Goal: Transaction & Acquisition: Subscribe to service/newsletter

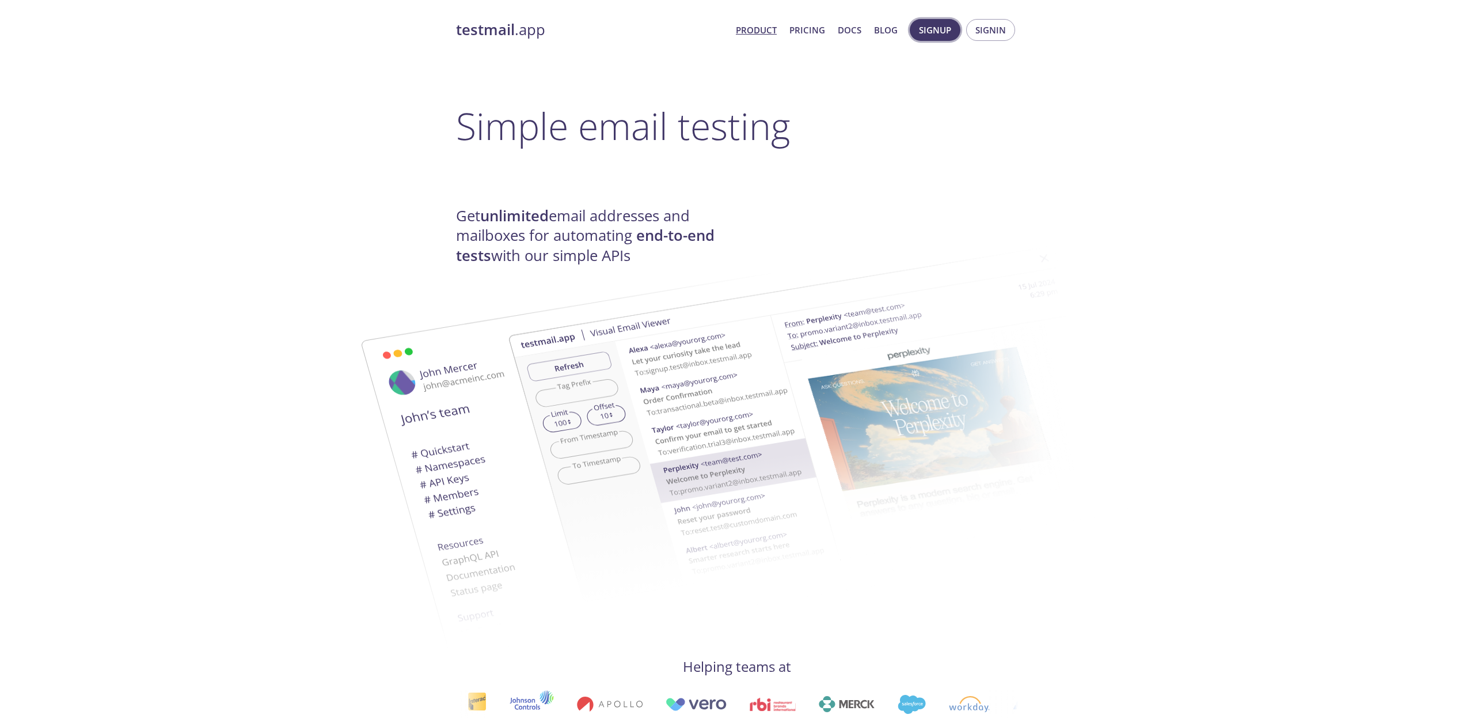
click at [938, 32] on span "Signup" at bounding box center [935, 29] width 32 height 15
click at [931, 29] on span "Signup" at bounding box center [935, 29] width 32 height 15
click at [931, 34] on span "Signup" at bounding box center [935, 29] width 32 height 15
click at [939, 29] on span "Signup" at bounding box center [935, 29] width 32 height 15
click at [939, 26] on span "Signup" at bounding box center [935, 29] width 32 height 15
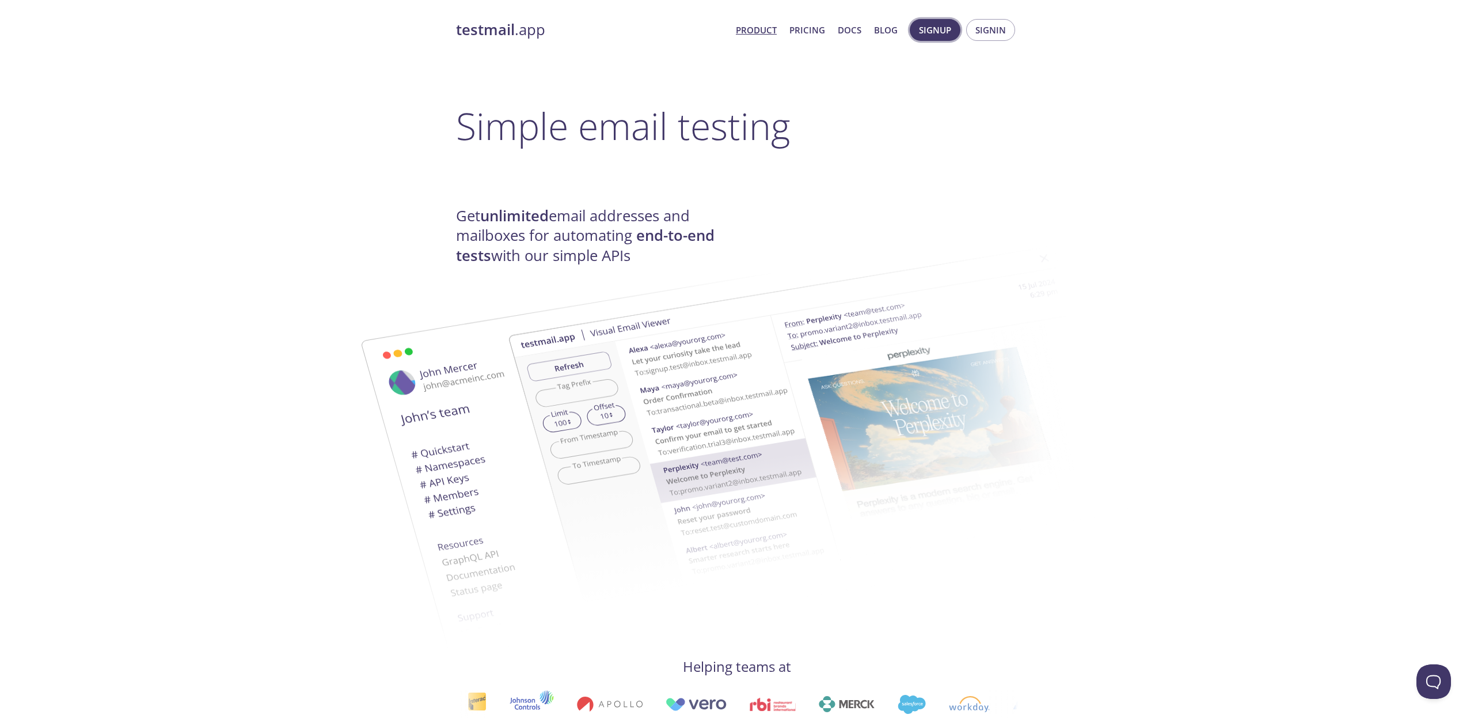
click at [929, 38] on button "Signup" at bounding box center [935, 30] width 51 height 22
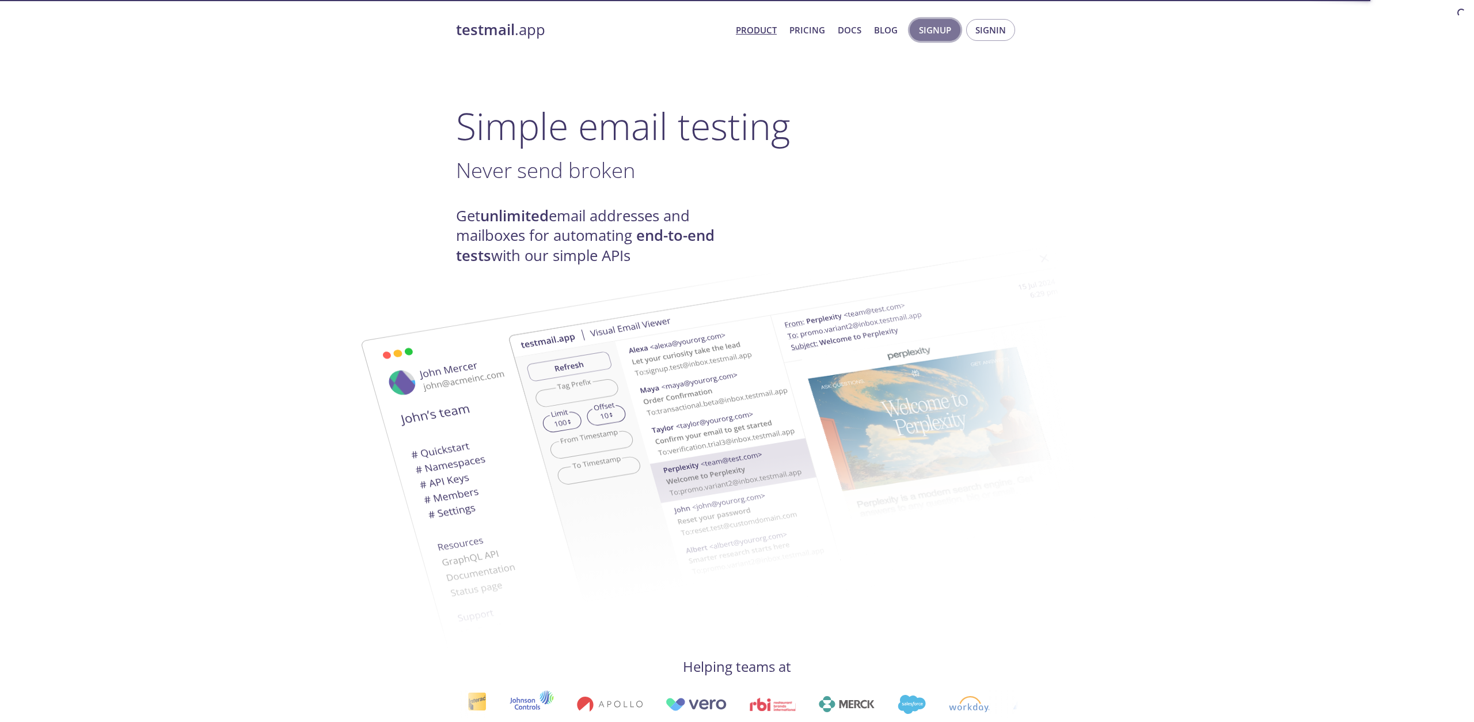
click at [942, 34] on span "Signup" at bounding box center [935, 29] width 32 height 15
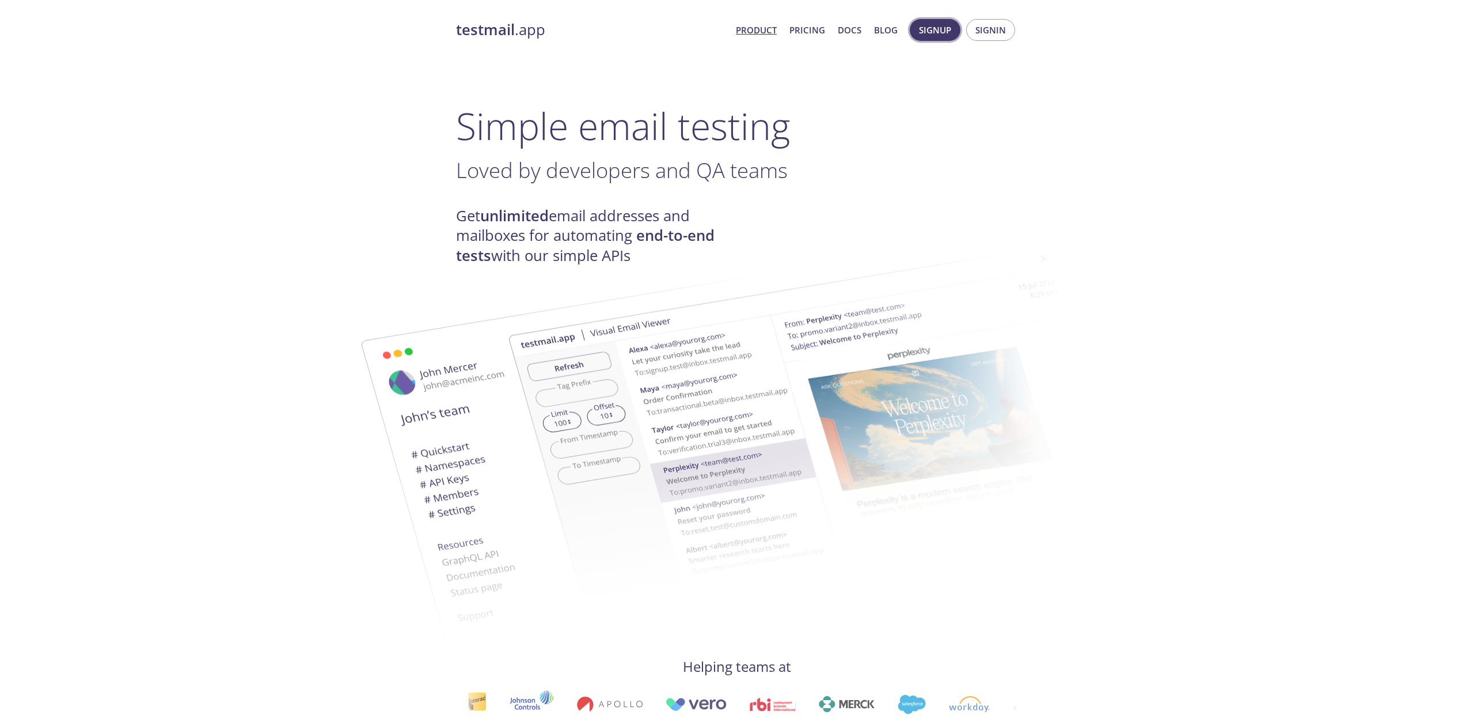
click at [933, 30] on span "Signup" at bounding box center [935, 29] width 32 height 15
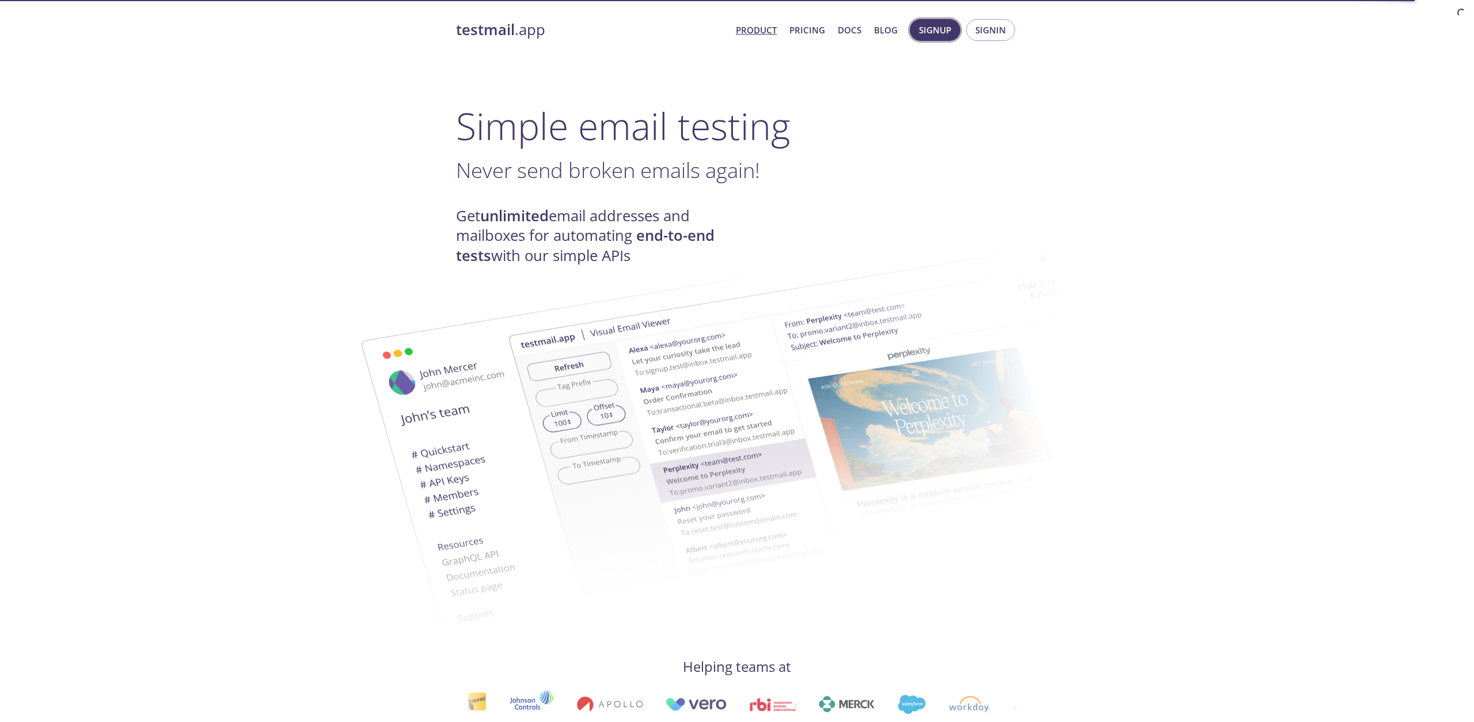
click at [930, 28] on span "Signup" at bounding box center [935, 29] width 32 height 15
click at [929, 28] on span "Signup" at bounding box center [935, 29] width 32 height 15
click at [944, 43] on span "Signup Signin" at bounding box center [962, 30] width 111 height 28
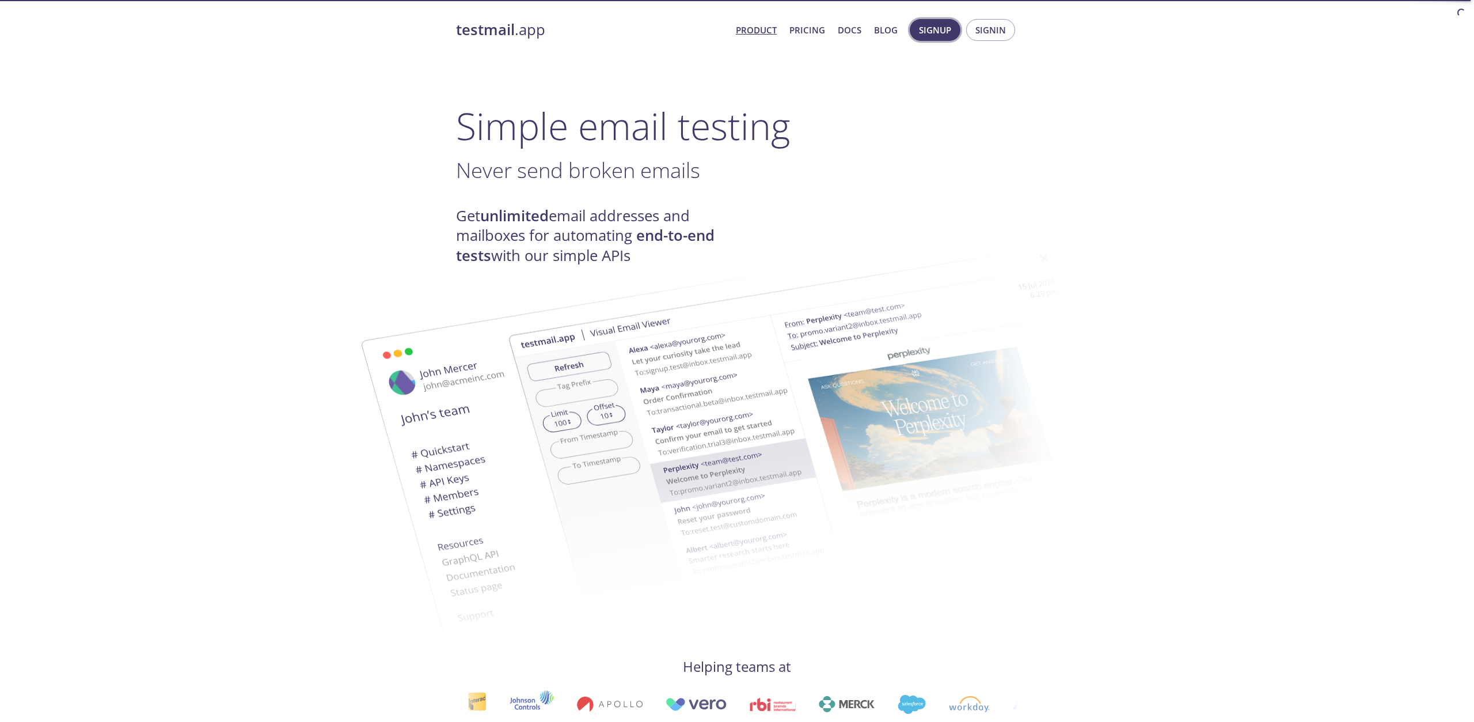
click at [935, 24] on span "Signup" at bounding box center [935, 29] width 32 height 15
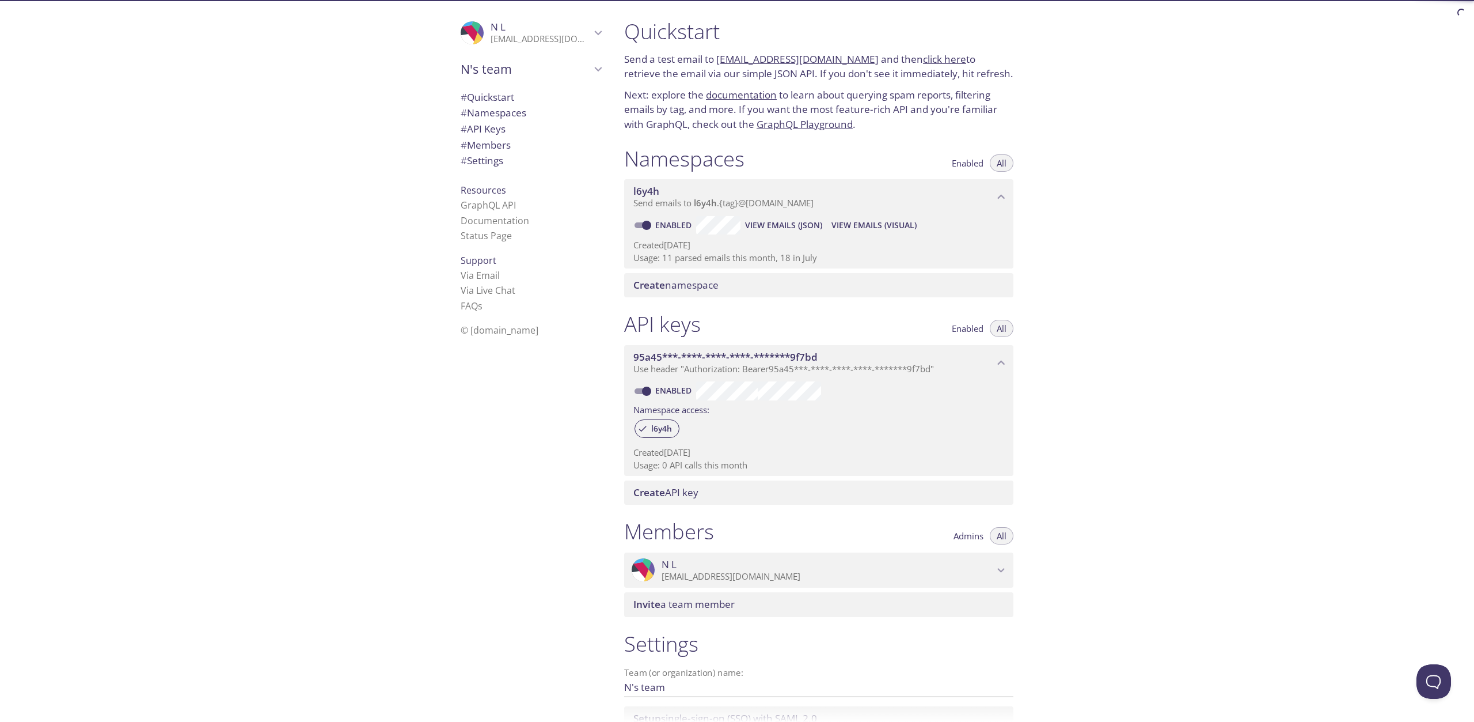
click at [542, 39] on p "[EMAIL_ADDRESS][DOMAIN_NAME]" at bounding box center [541, 39] width 100 height 12
click at [487, 96] on div "Signout" at bounding box center [530, 87] width 159 height 25
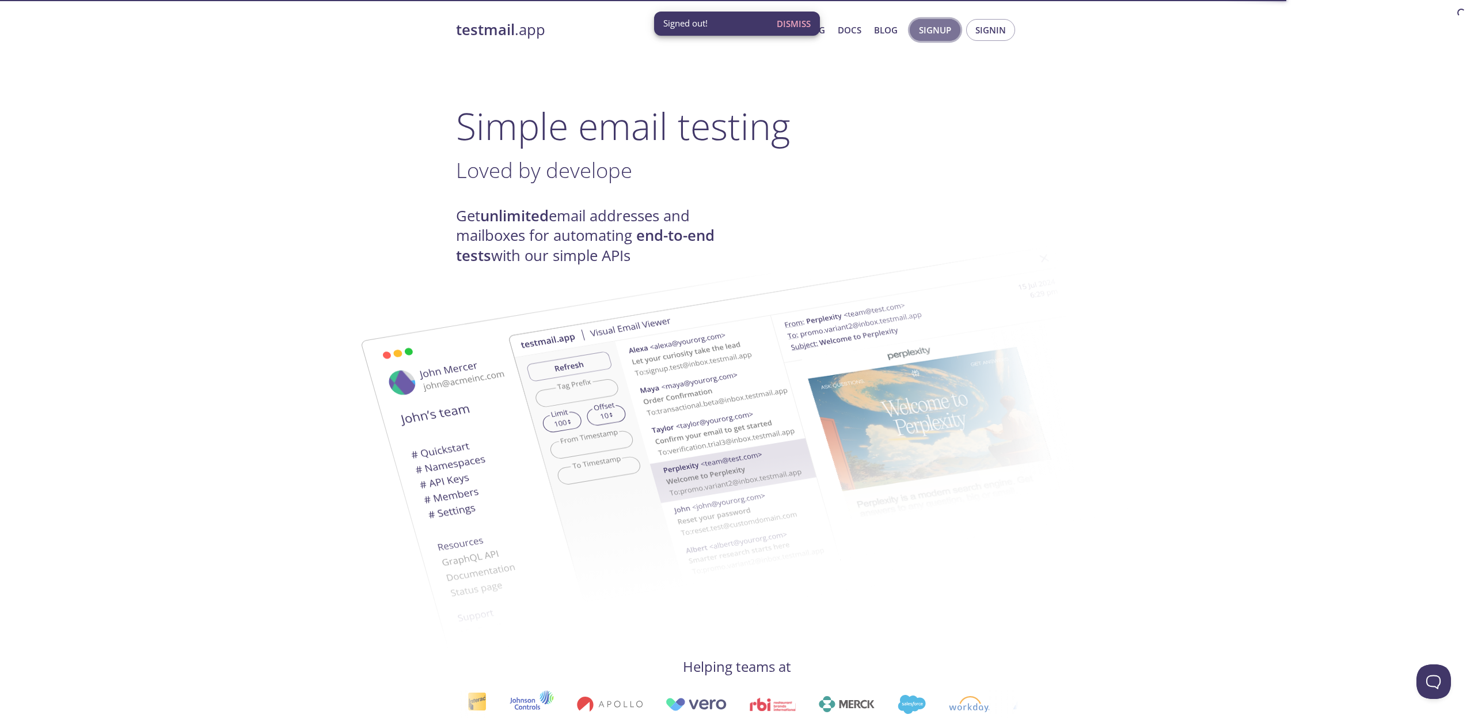
click at [938, 32] on span "Signup" at bounding box center [935, 29] width 32 height 15
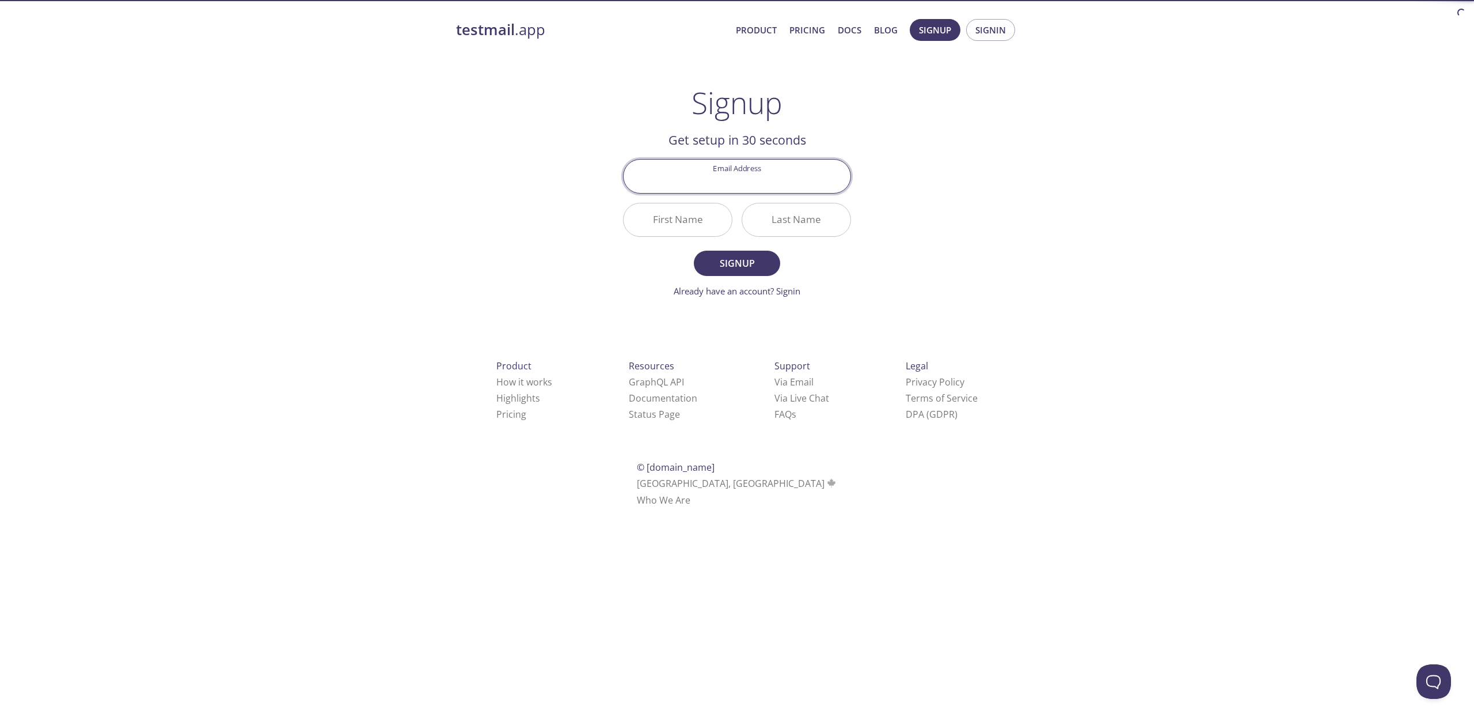
paste input "[EMAIL_ADDRESS][DOMAIN_NAME]"
type input "[EMAIL_ADDRESS][DOMAIN_NAME]"
click at [701, 218] on input "First Name" at bounding box center [678, 219] width 108 height 33
type input "Sdf"
click at [779, 218] on input "Last Name" at bounding box center [796, 219] width 108 height 33
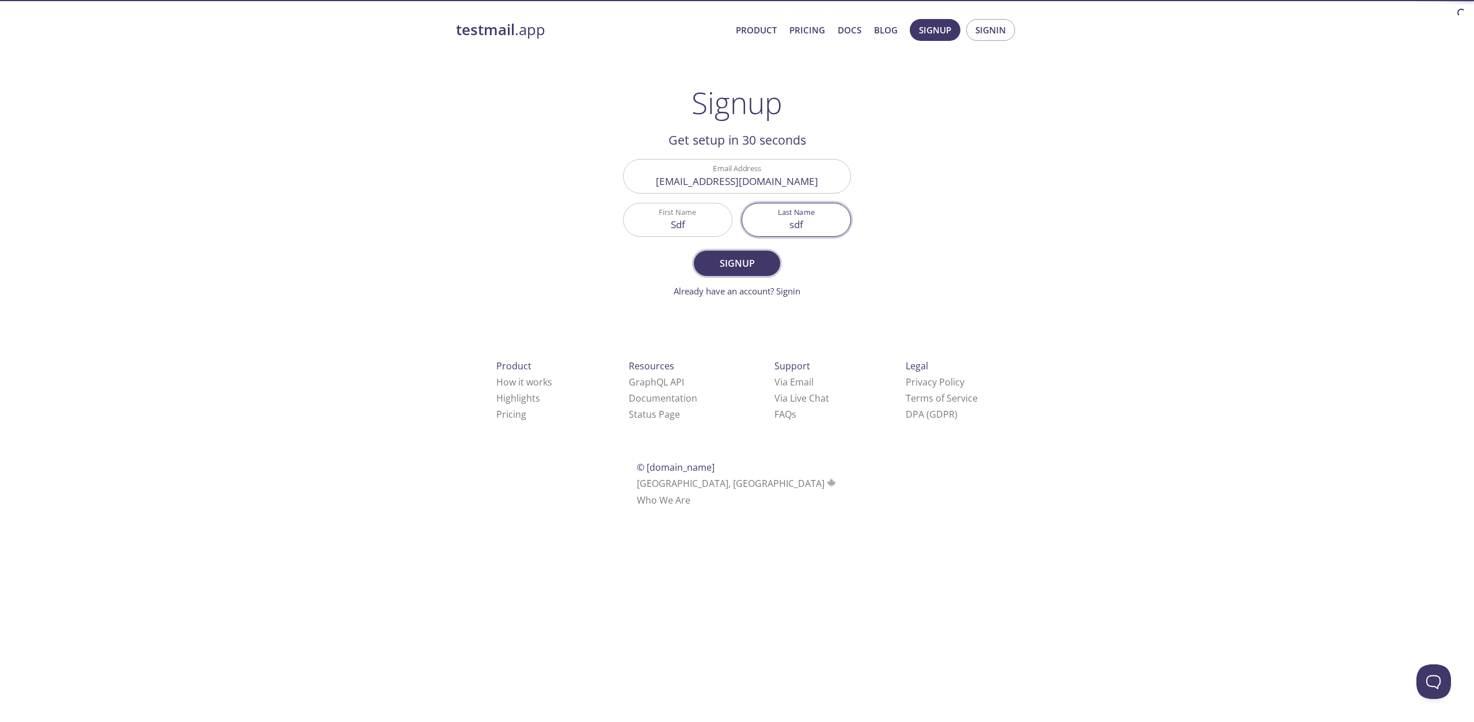
type input "sdf"
click at [752, 265] on span "Signup" at bounding box center [737, 263] width 61 height 16
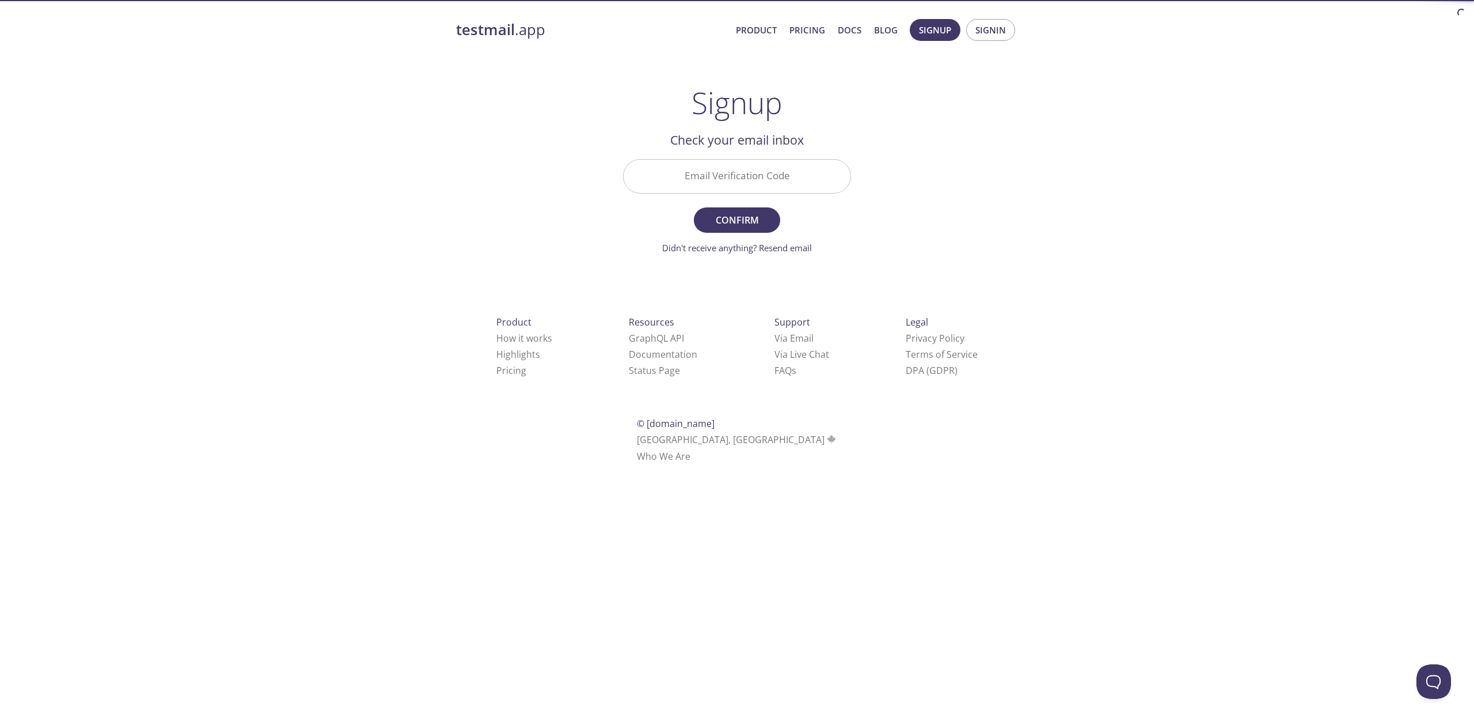
drag, startPoint x: 720, startPoint y: 157, endPoint x: 718, endPoint y: 171, distance: 14.7
click at [717, 162] on div "Email Verification Code" at bounding box center [736, 175] width 237 height 43
click at [719, 173] on input "Email Verification Code" at bounding box center [737, 176] width 227 height 33
paste input "T6X9NHE"
type input "T6X9NHE"
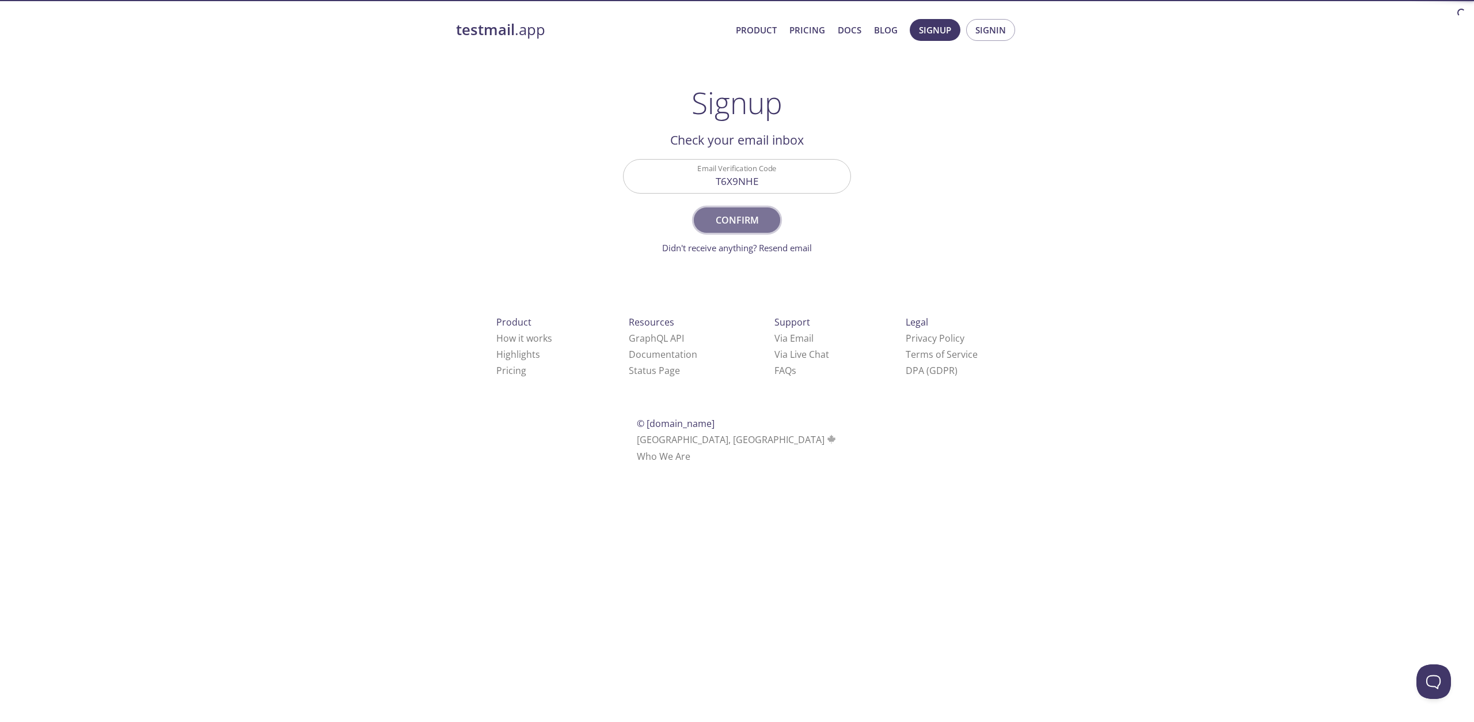
click at [729, 211] on button "Confirm" at bounding box center [737, 219] width 86 height 25
